Goal: Communication & Community: Answer question/provide support

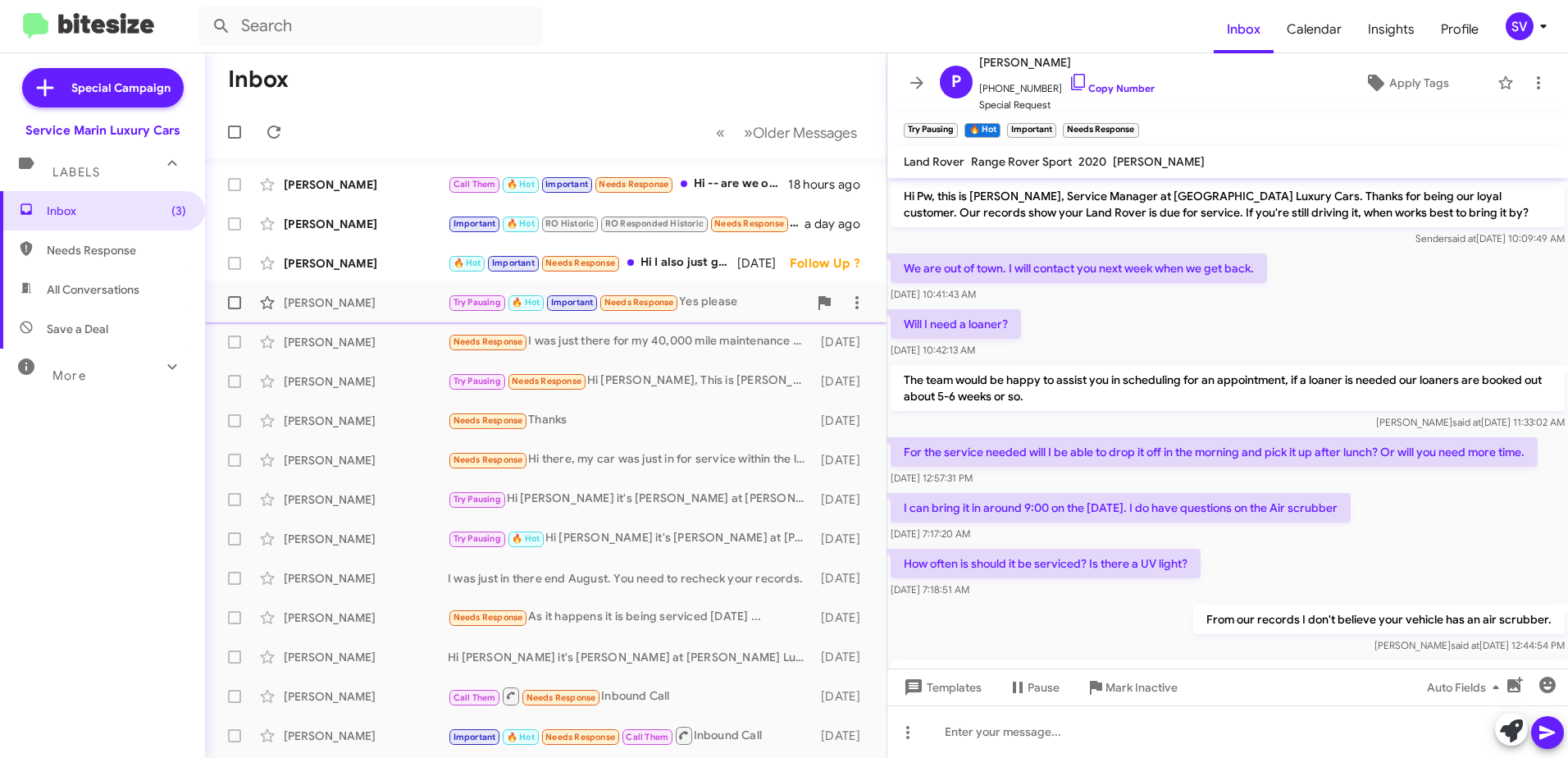
scroll to position [233, 0]
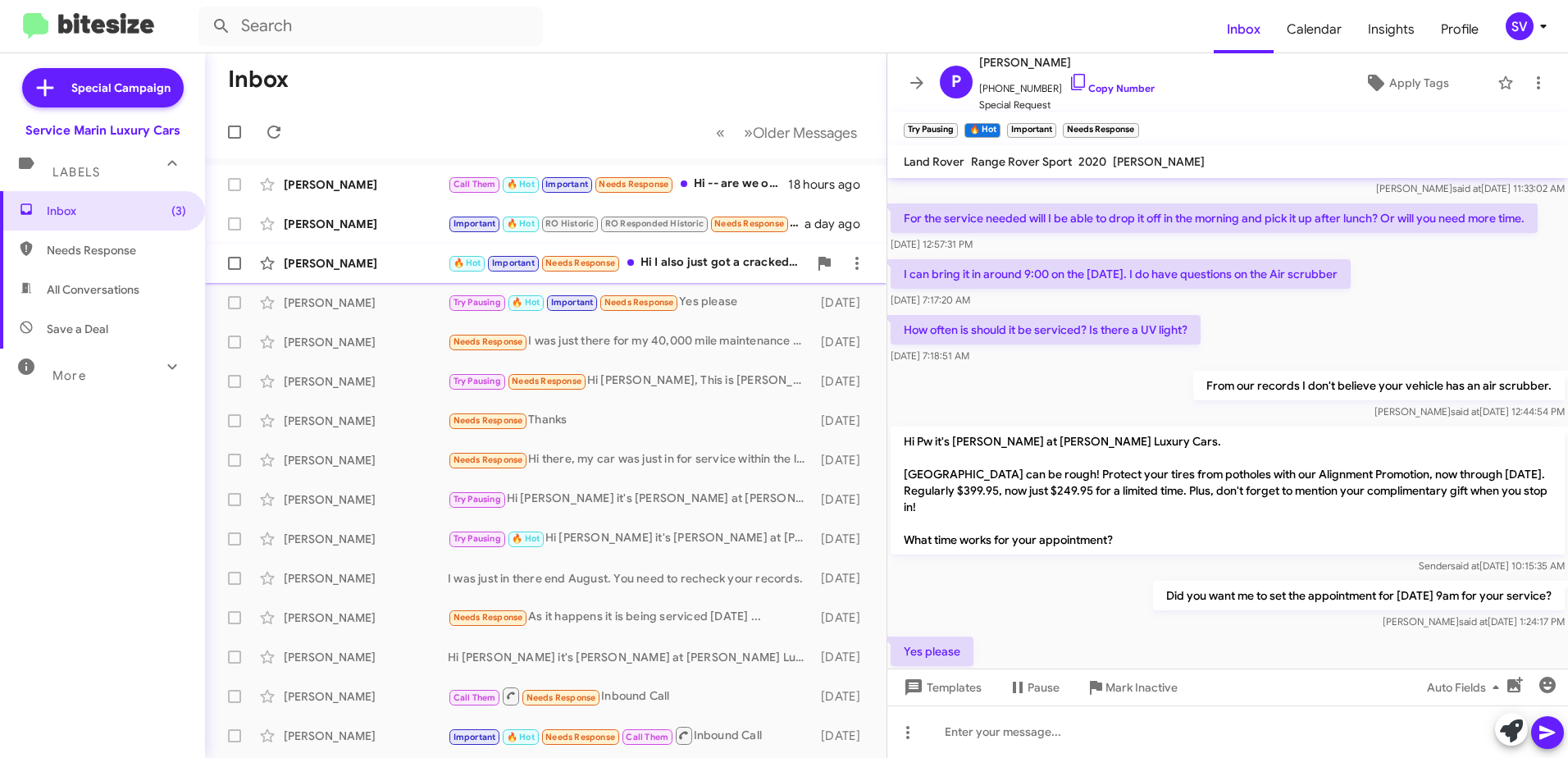
click at [686, 263] on div "🔥 Hot Important Needs Response Hi I also just got a cracked windshield. Can tha…" at bounding box center [627, 263] width 360 height 19
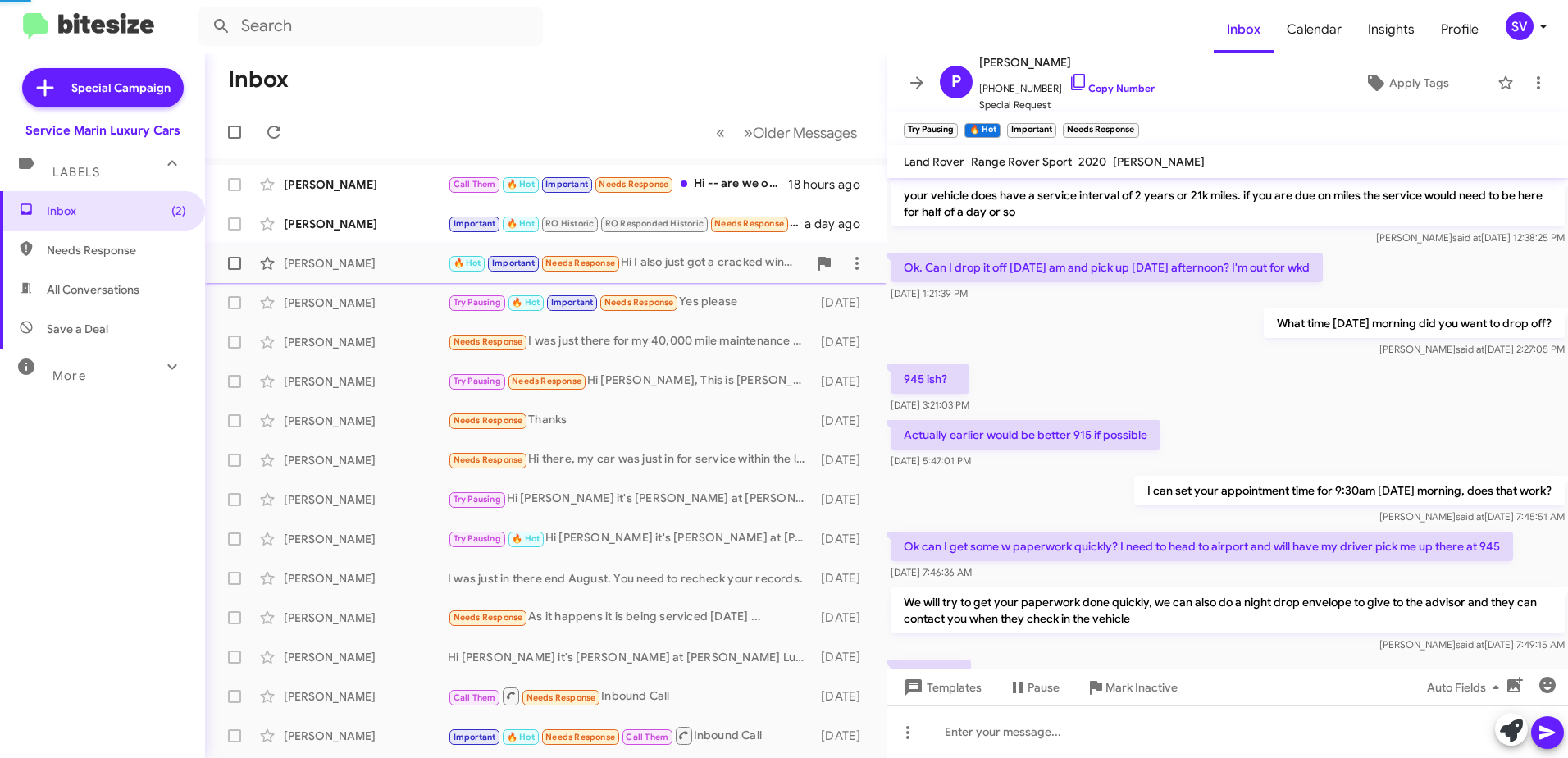
scroll to position [572, 0]
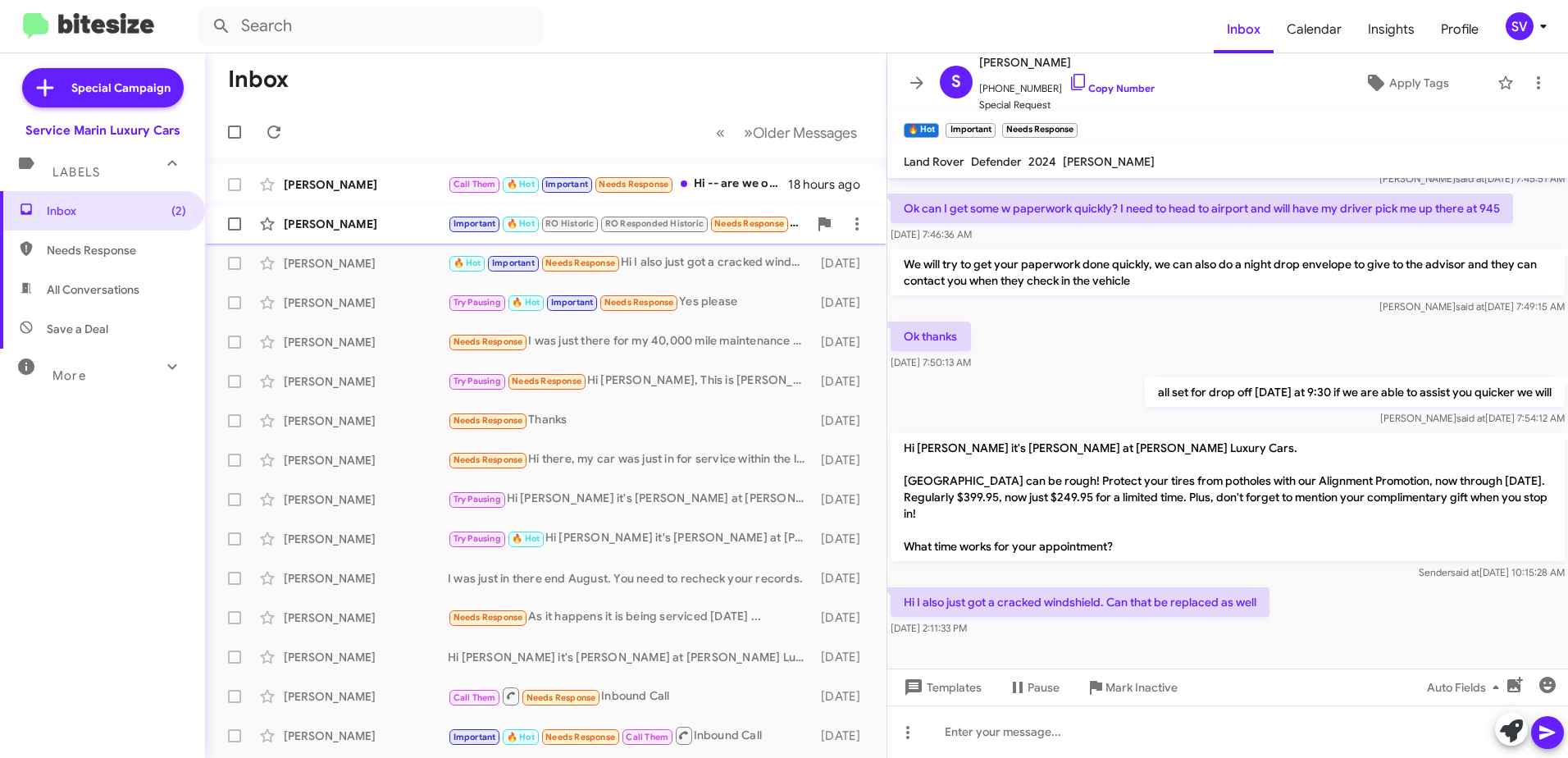
click at [378, 233] on div "[PERSON_NAME] Important 🔥 Hot RO Historic RO Responded Historic Needs Response …" at bounding box center [545, 224] width 655 height 33
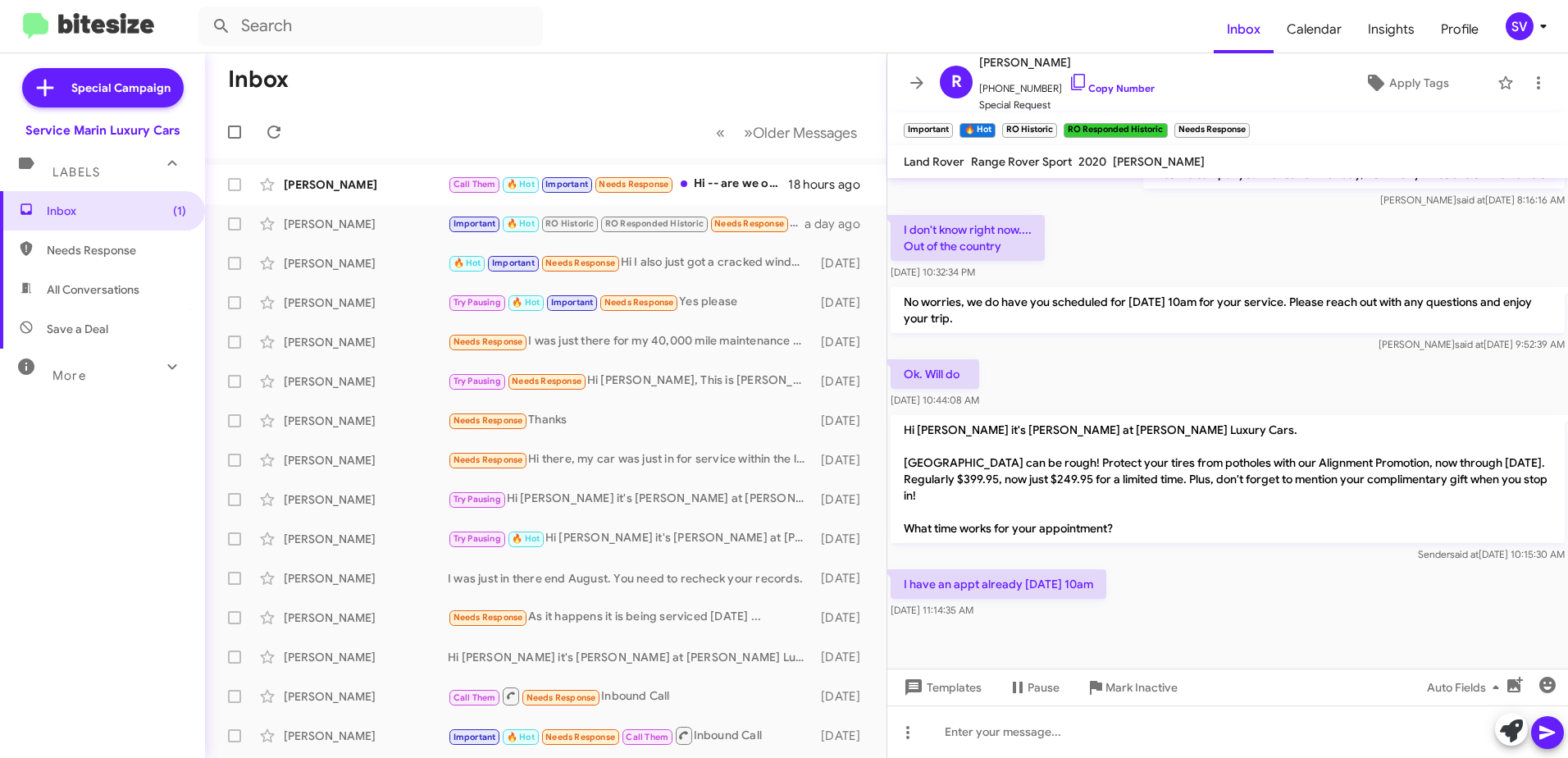
scroll to position [1632, 0]
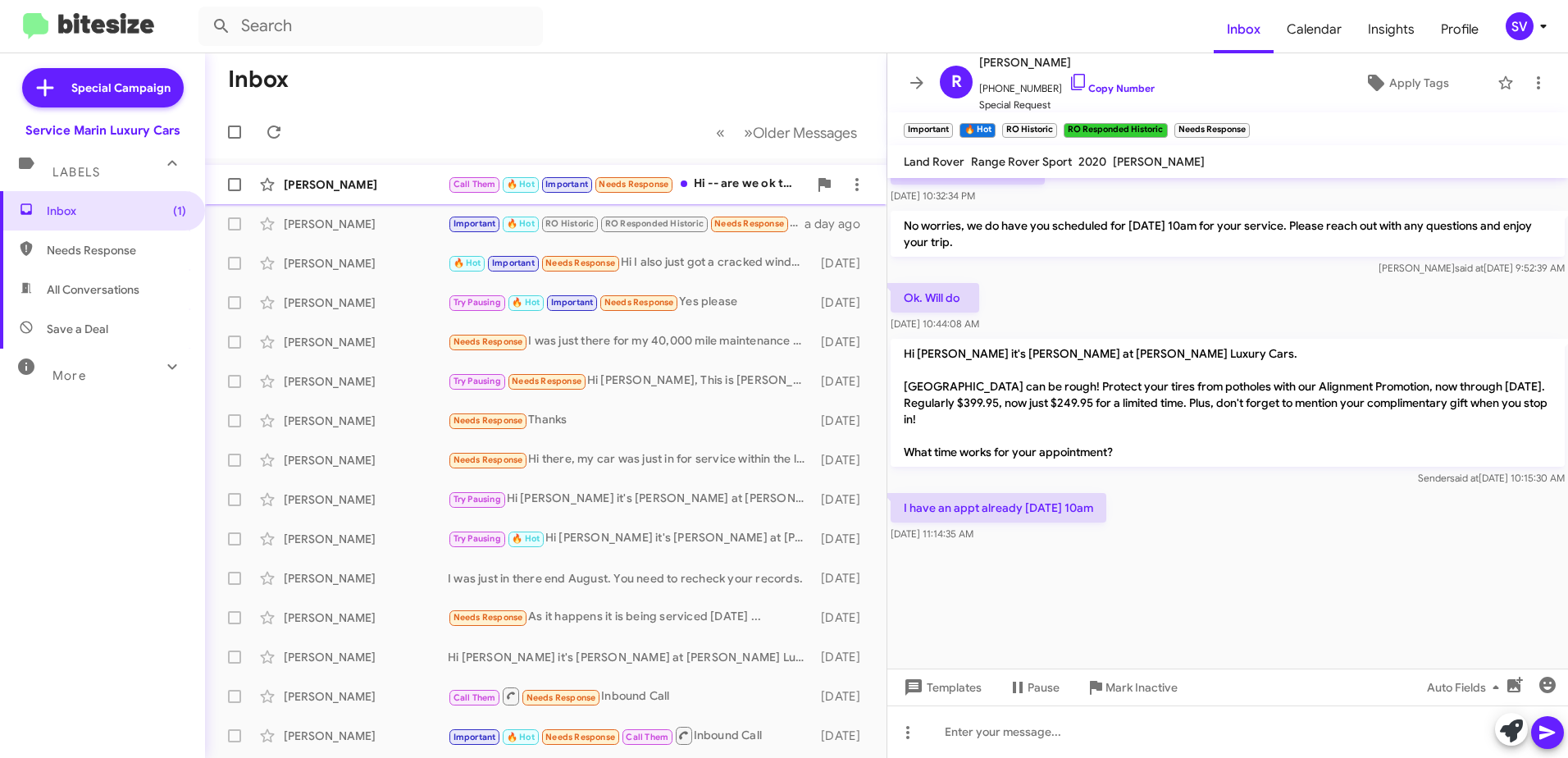
click at [353, 193] on div "[PERSON_NAME] Call Them 🔥 Hot Important Needs Response Hi -- are we ok to drop …" at bounding box center [545, 184] width 655 height 33
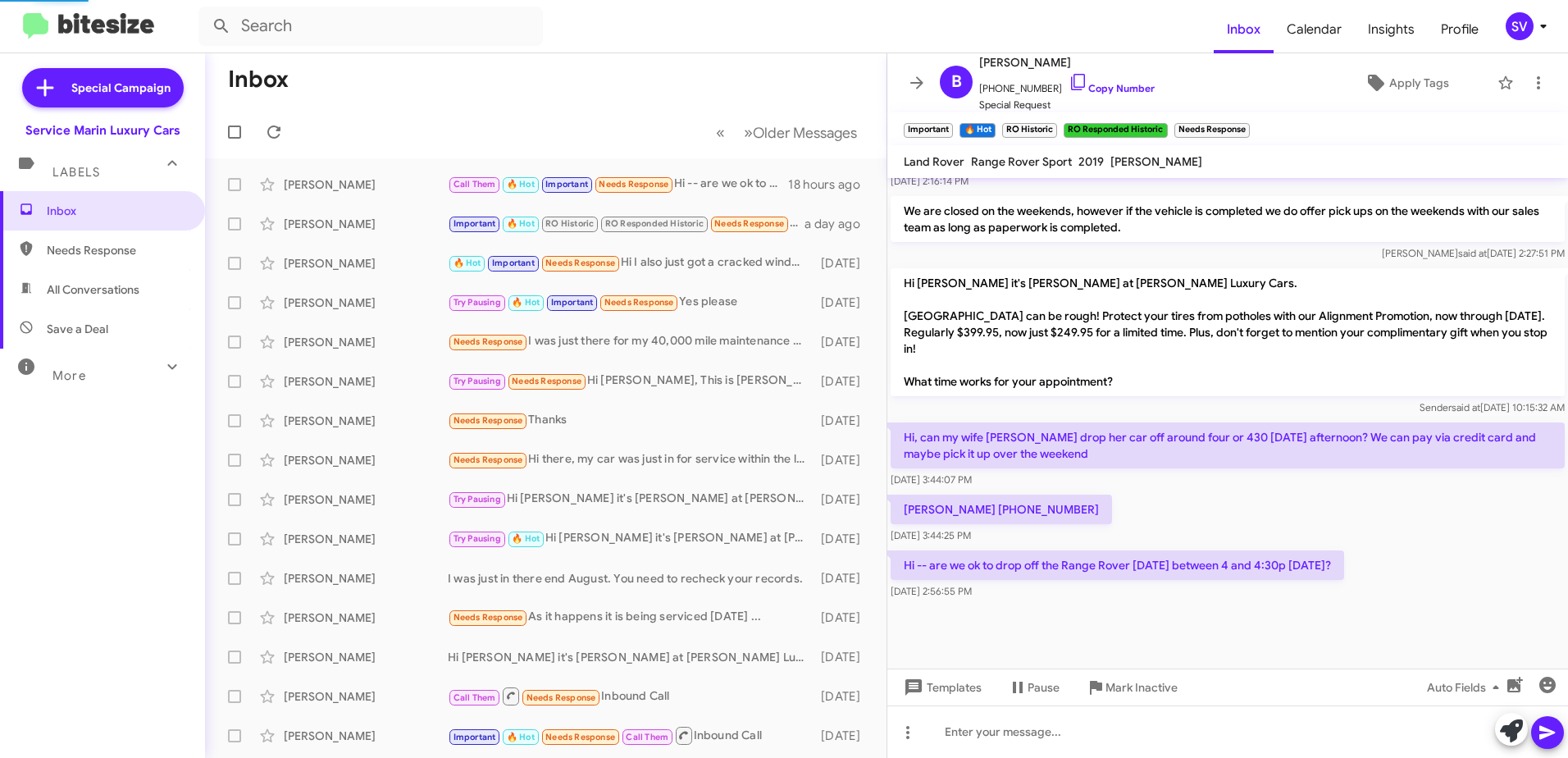
scroll to position [779, 0]
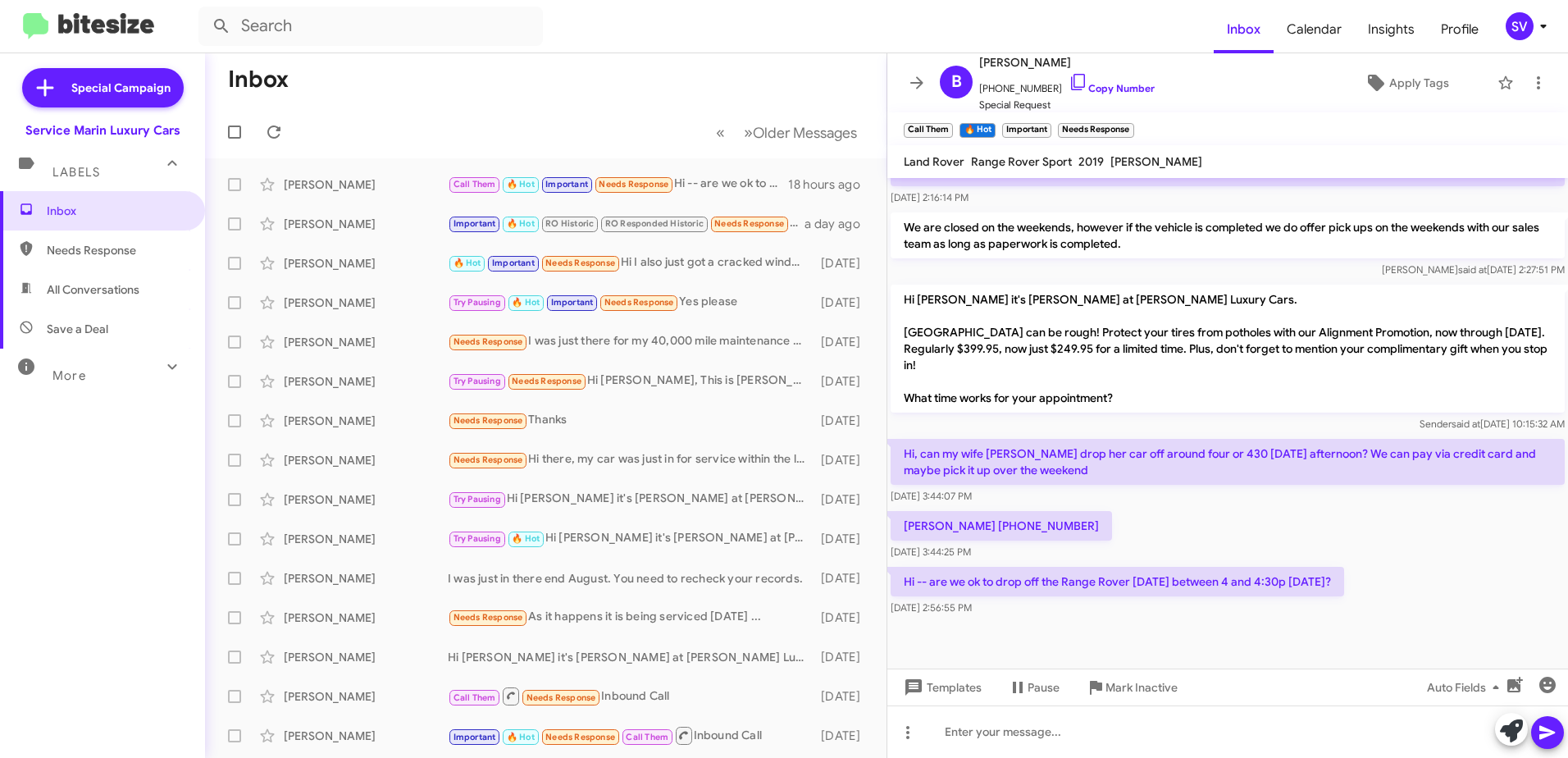
click at [1126, 34] on form at bounding box center [706, 26] width 1015 height 40
